Goal: Feedback & Contribution: Leave review/rating

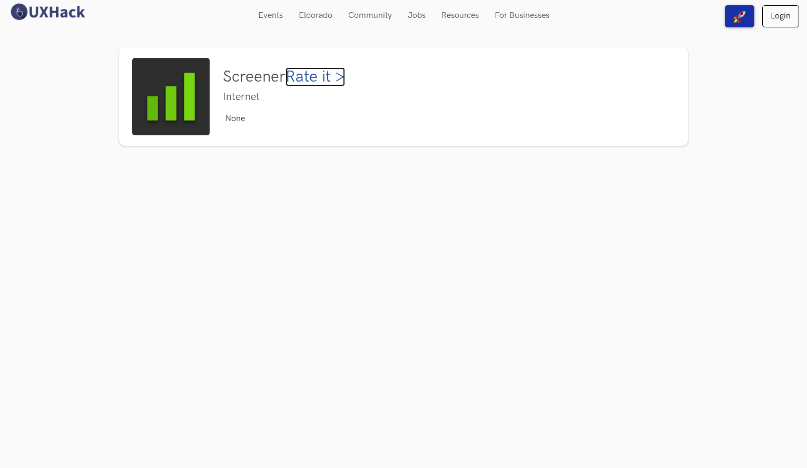
click at [327, 80] on link "Rate it >" at bounding box center [316, 76] width 60 height 19
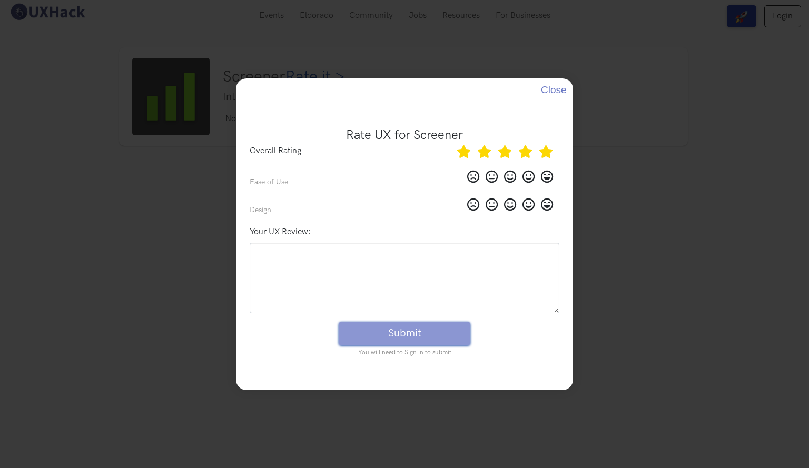
click at [548, 151] on icon at bounding box center [546, 151] width 14 height 13
click at [547, 173] on icon at bounding box center [547, 176] width 12 height 13
click at [0, 0] on input "radio" at bounding box center [0, 0] width 0 height 0
click at [546, 196] on form "Rate UX for Screener Overall Rating Ease of Use Design Your UX Review: Submit Y…" at bounding box center [404, 244] width 320 height 237
click at [545, 208] on icon at bounding box center [547, 204] width 12 height 13
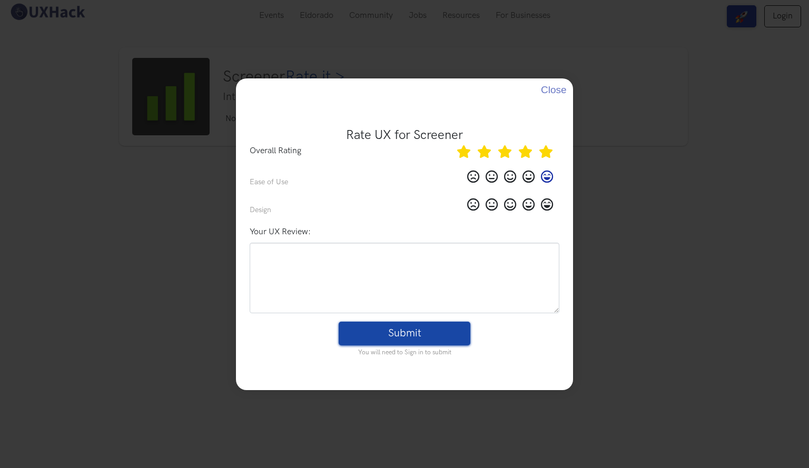
click at [0, 0] on input "radio" at bounding box center [0, 0] width 0 height 0
click at [557, 86] on button "Close" at bounding box center [552, 89] width 23 height 23
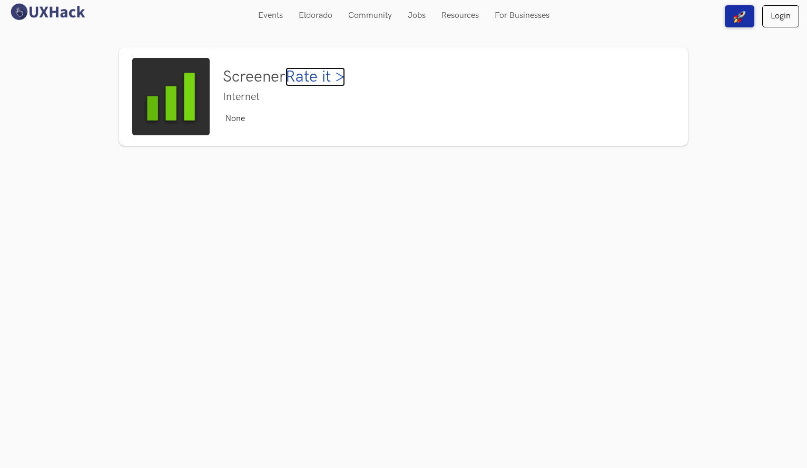
click at [331, 76] on link "Rate it >" at bounding box center [316, 76] width 60 height 19
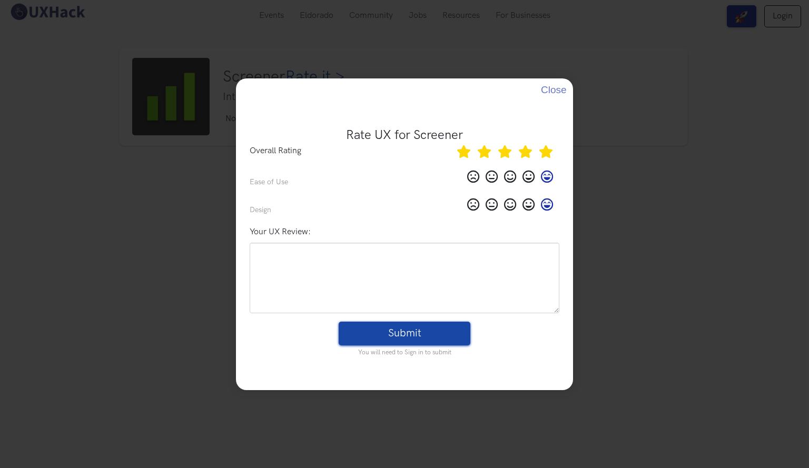
click at [424, 331] on button "Submit" at bounding box center [405, 334] width 132 height 24
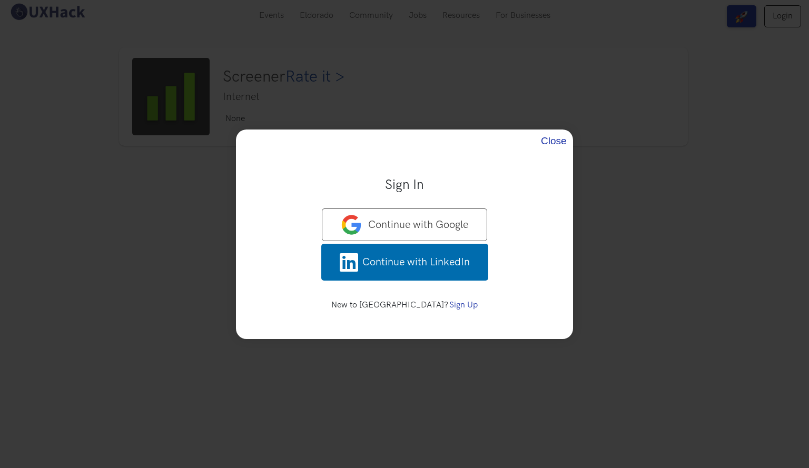
click at [562, 136] on button "Close" at bounding box center [552, 141] width 23 height 23
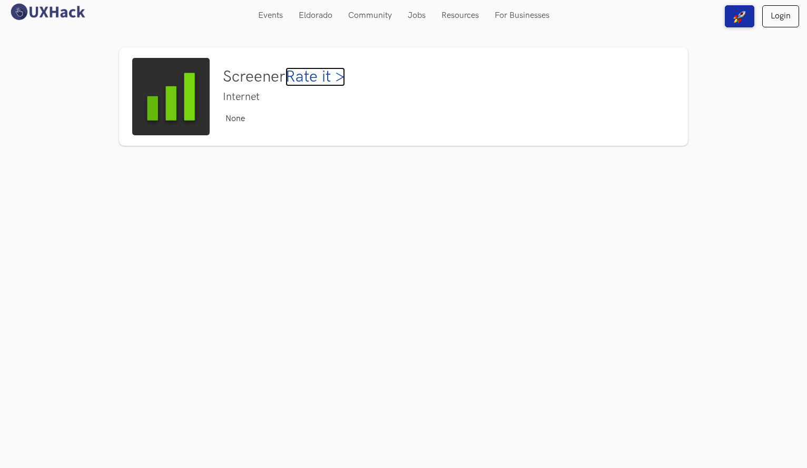
click at [322, 73] on link "Rate it >" at bounding box center [316, 76] width 60 height 19
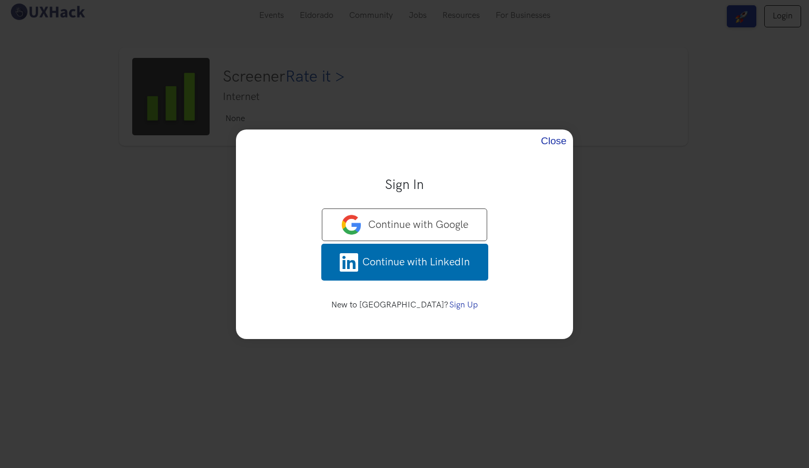
click at [563, 137] on button "Close" at bounding box center [552, 141] width 23 height 23
